Goal: Navigation & Orientation: Go to known website

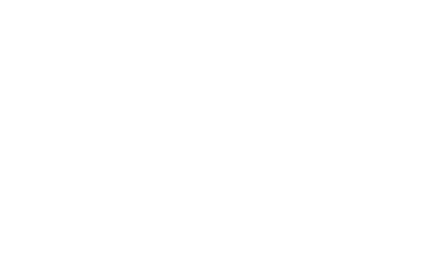
click at [294, 0] on html at bounding box center [219, 0] width 439 height 0
